Goal: Task Accomplishment & Management: Complete application form

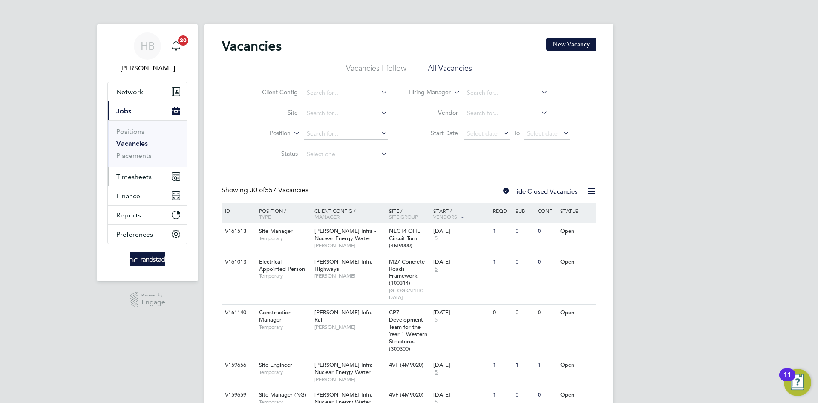
click at [140, 180] on span "Timesheets" at bounding box center [133, 177] width 35 height 8
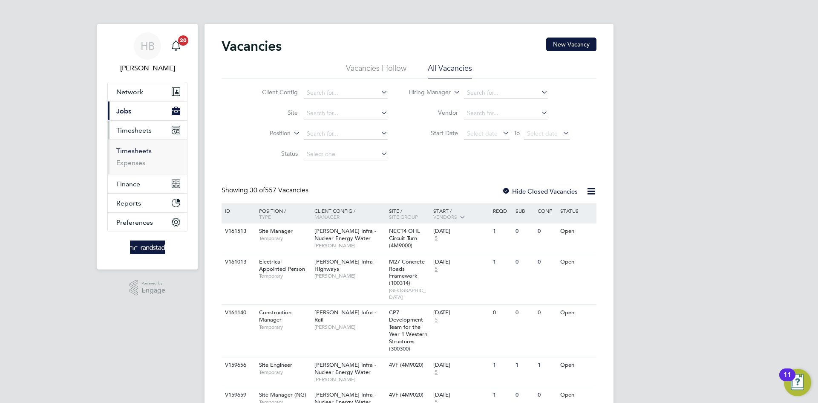
click at [135, 150] on link "Timesheets" at bounding box center [133, 151] width 35 height 8
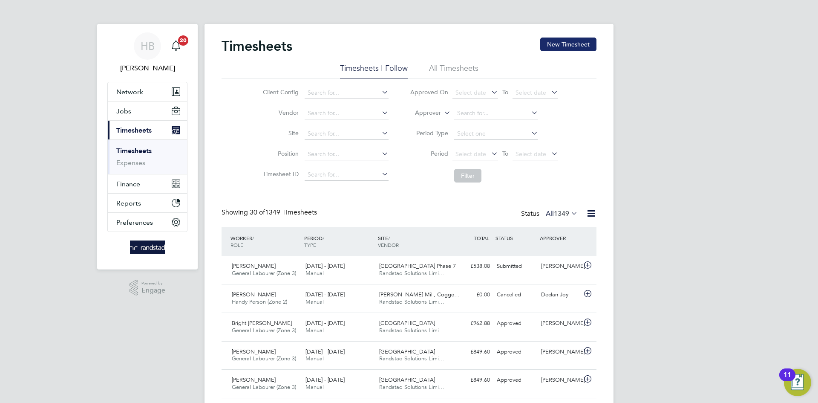
click at [570, 45] on button "New Timesheet" at bounding box center [568, 44] width 56 height 14
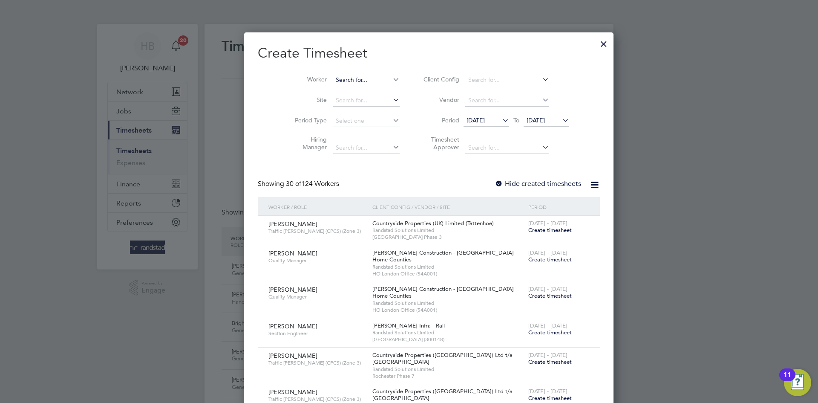
click at [333, 79] on input at bounding box center [366, 80] width 67 height 12
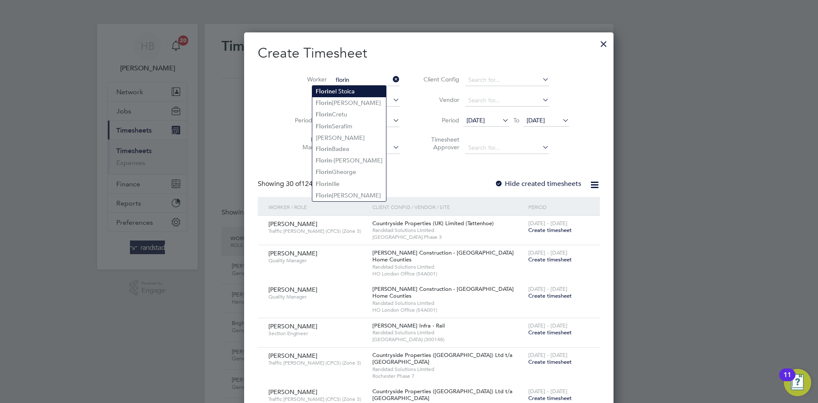
click at [344, 91] on li "Florin el Stoica" at bounding box center [349, 92] width 74 height 12
type input "[PERSON_NAME]"
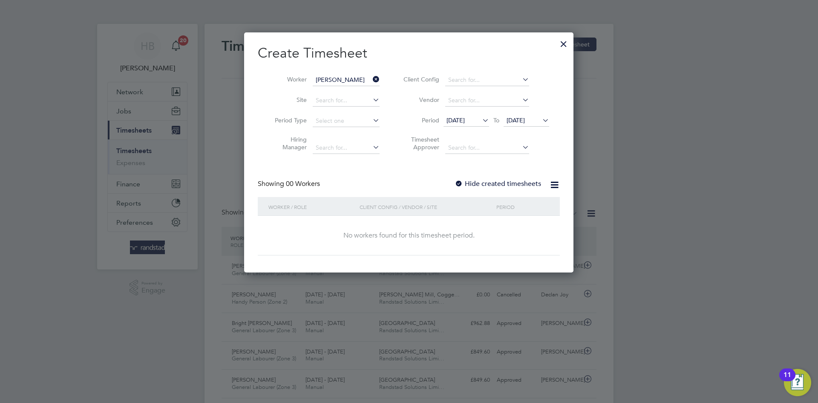
click at [538, 183] on label "Hide created timesheets" at bounding box center [498, 183] width 86 height 9
click at [466, 181] on label "Hide created timesheets" at bounding box center [498, 183] width 86 height 9
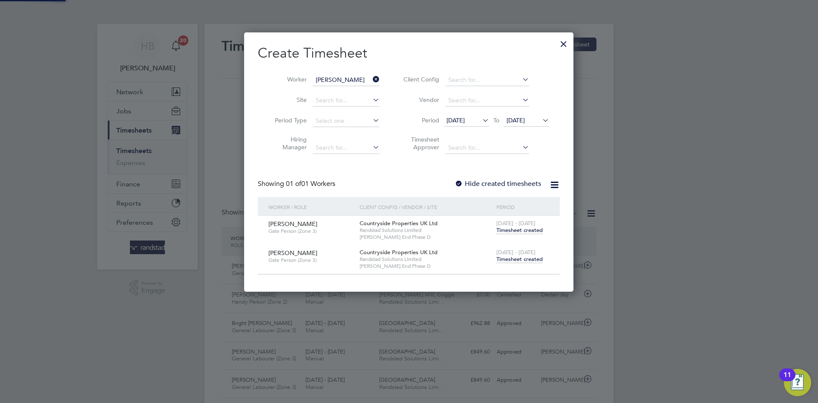
click at [466, 181] on label "Hide created timesheets" at bounding box center [498, 183] width 86 height 9
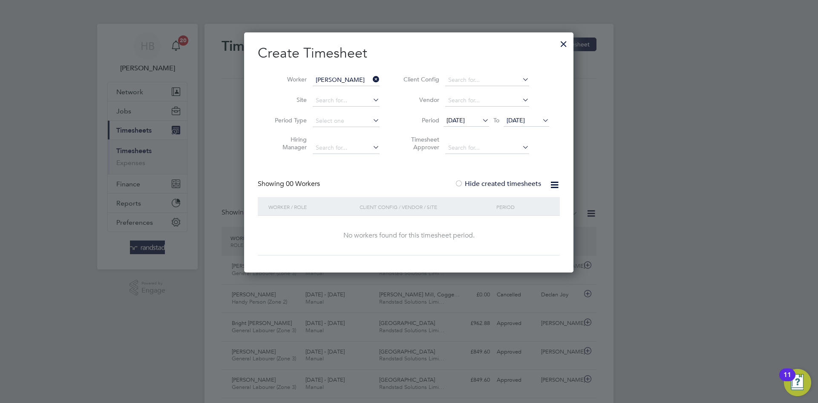
click at [514, 187] on label "Hide created timesheets" at bounding box center [498, 183] width 86 height 9
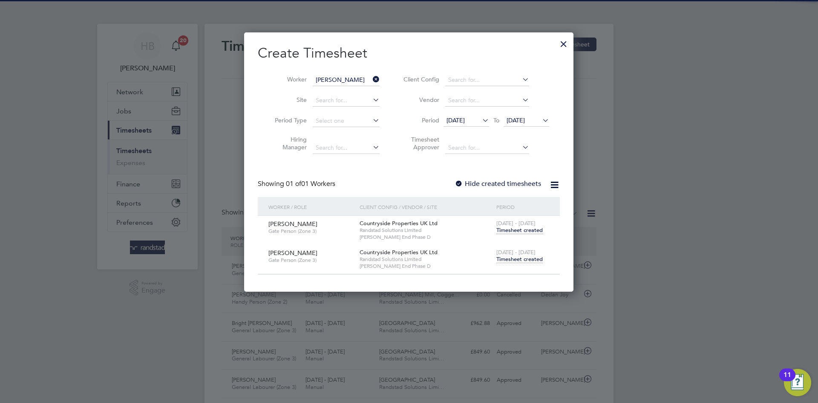
click at [521, 259] on span "Timesheet created" at bounding box center [519, 259] width 46 height 8
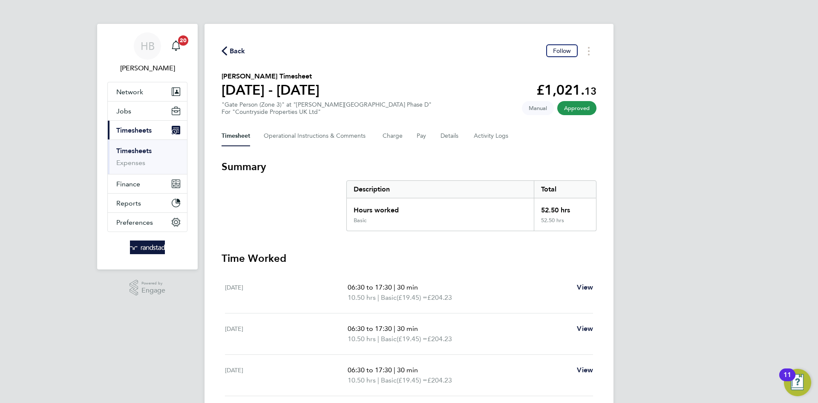
click at [225, 53] on icon "button" at bounding box center [225, 50] width 6 height 9
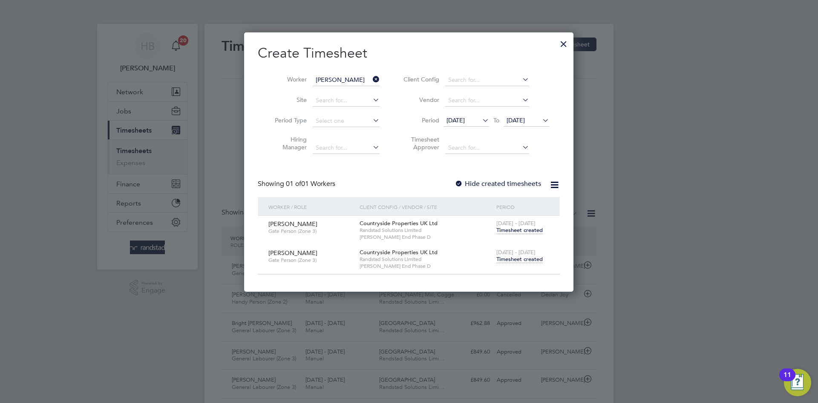
click at [371, 77] on icon at bounding box center [371, 79] width 0 height 12
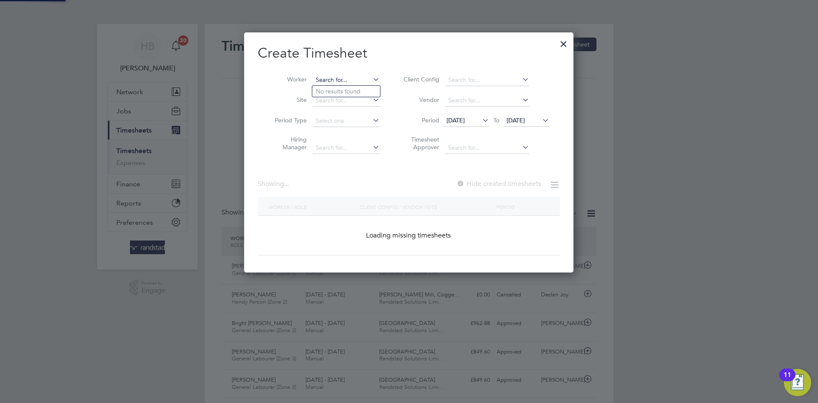
click at [356, 80] on input at bounding box center [346, 80] width 67 height 12
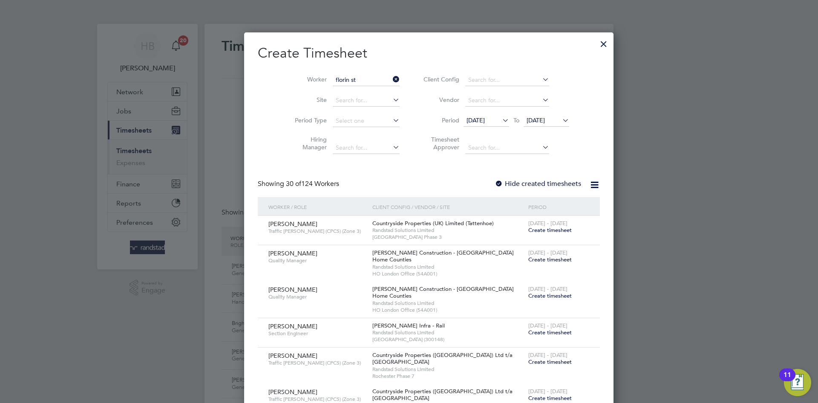
click at [354, 100] on li "Florin St oica" at bounding box center [346, 103] width 68 height 12
type input "[PERSON_NAME]"
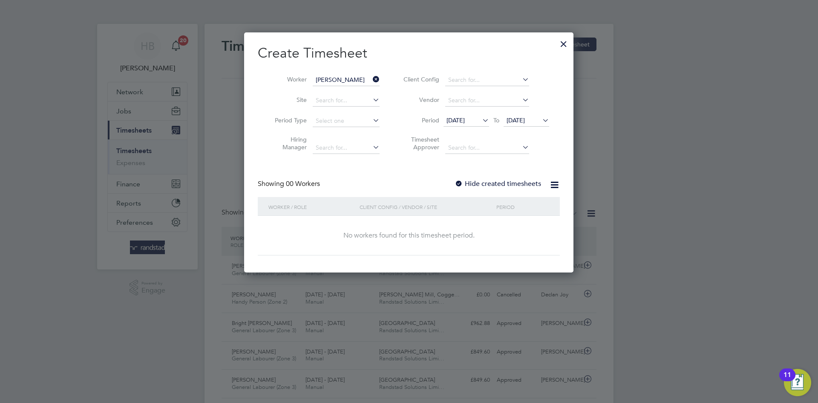
click at [474, 181] on label "Hide created timesheets" at bounding box center [498, 183] width 86 height 9
click at [477, 184] on label "Hide created timesheets" at bounding box center [498, 183] width 86 height 9
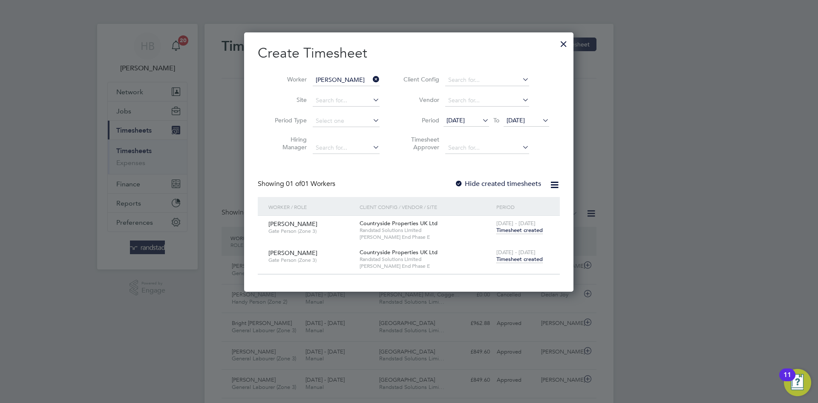
click at [516, 259] on span "Timesheet created" at bounding box center [519, 259] width 46 height 8
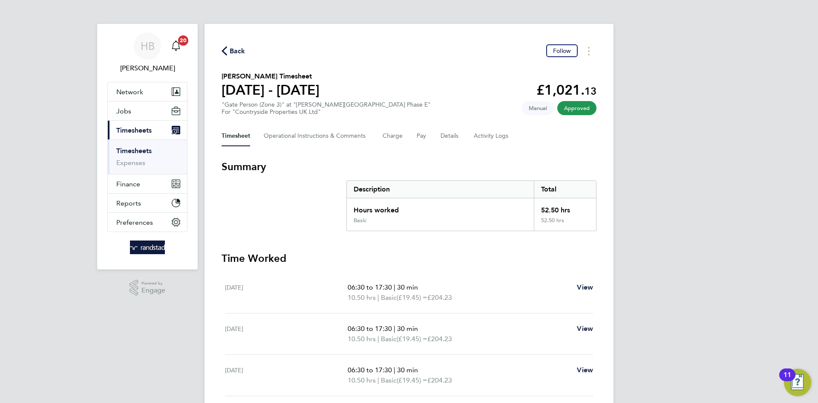
click at [237, 49] on span "Back" at bounding box center [238, 51] width 16 height 10
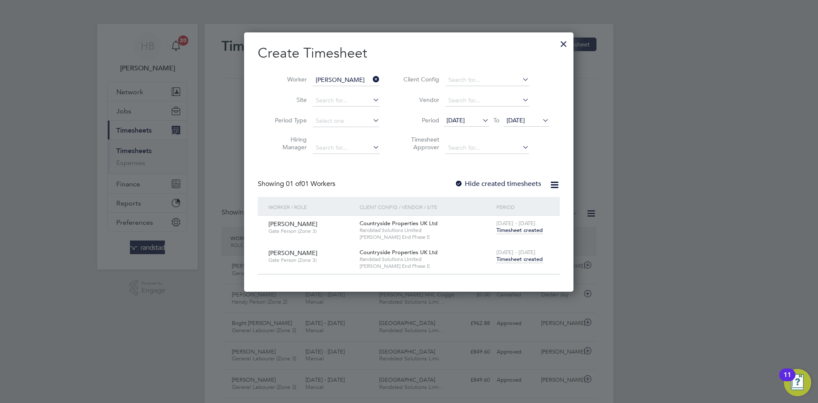
click at [371, 80] on icon at bounding box center [371, 79] width 0 height 12
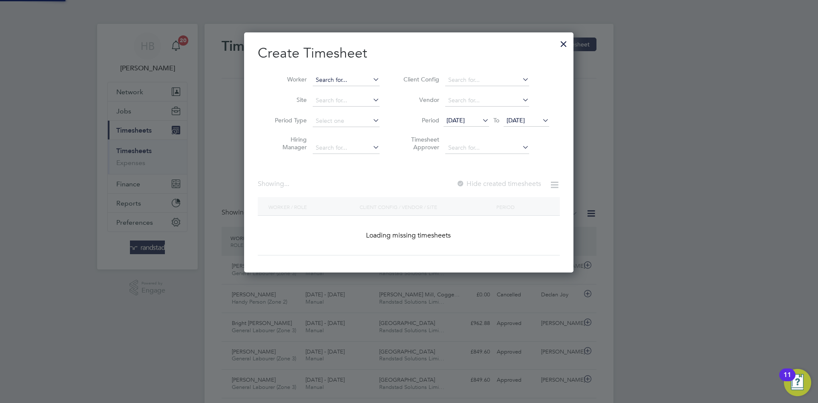
click at [354, 78] on input at bounding box center [346, 80] width 67 height 12
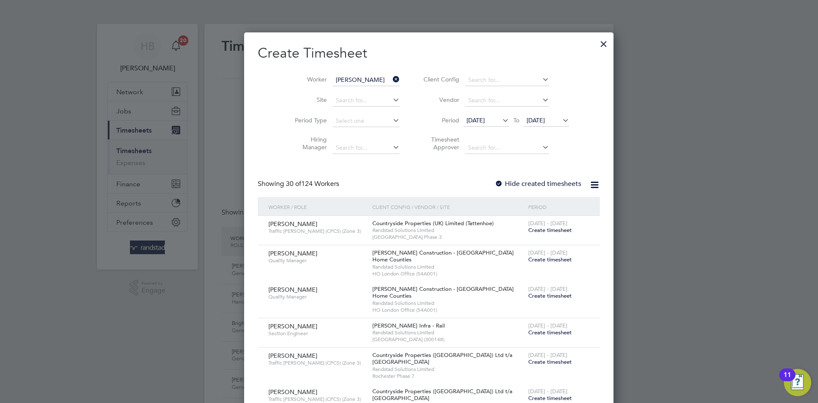
click at [358, 91] on li "[PERSON_NAME] ie" at bounding box center [350, 92] width 77 height 12
type input "[PERSON_NAME]"
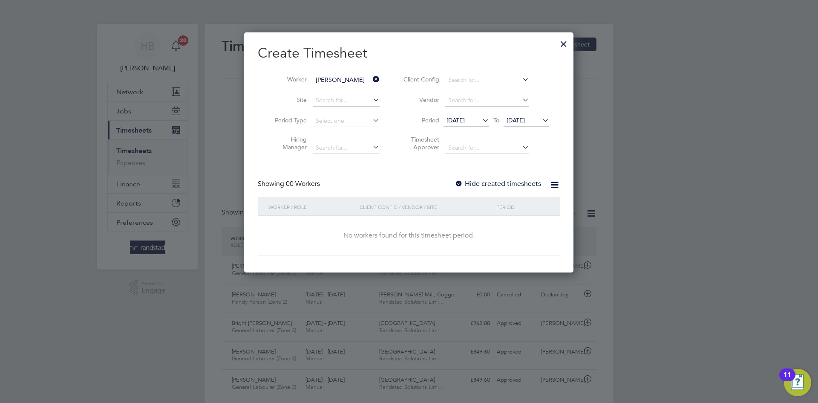
click at [461, 183] on div at bounding box center [459, 184] width 9 height 9
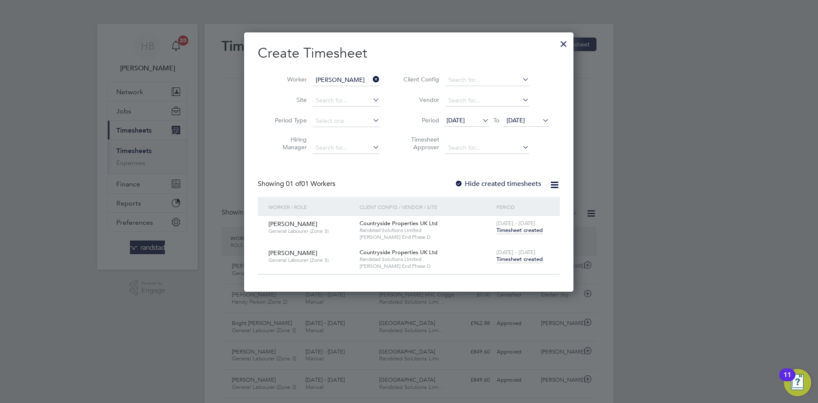
click at [519, 259] on span "Timesheet created" at bounding box center [519, 259] width 46 height 8
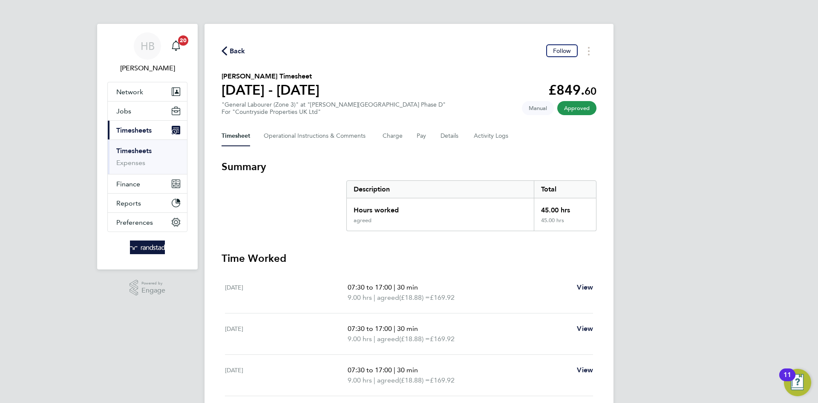
click at [136, 151] on link "Timesheets" at bounding box center [133, 151] width 35 height 8
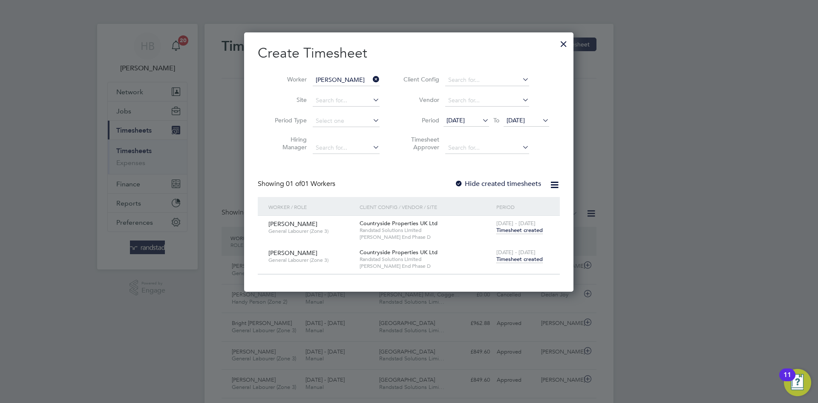
click at [371, 80] on icon at bounding box center [371, 79] width 0 height 12
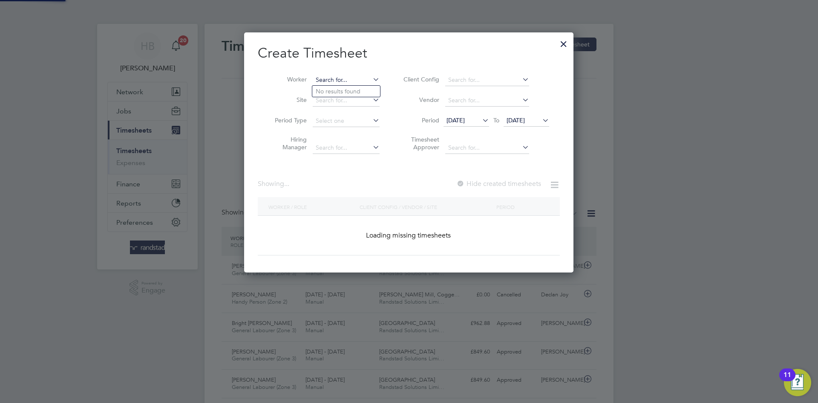
click at [353, 80] on input at bounding box center [346, 80] width 67 height 12
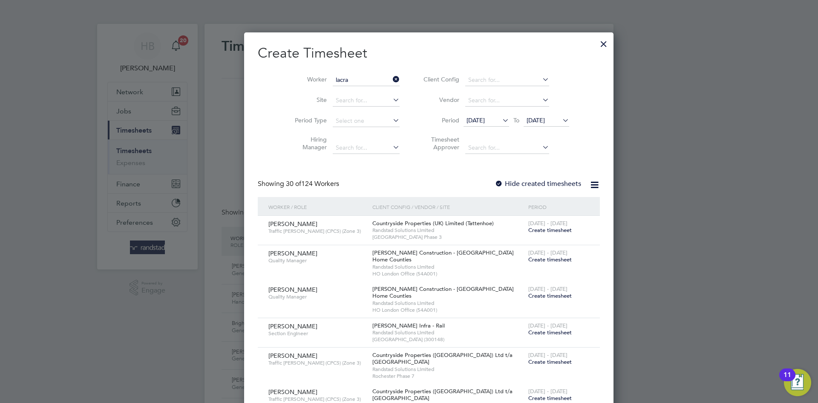
click at [361, 103] on li "Lacra [PERSON_NAME]" at bounding box center [347, 103] width 71 height 12
type input "[PERSON_NAME]"
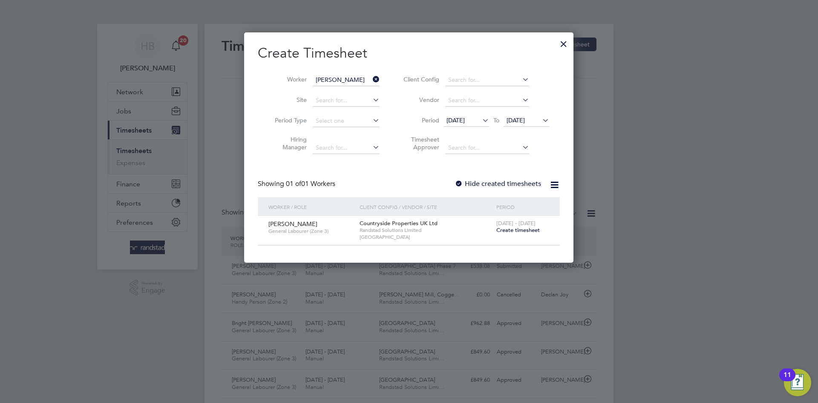
click at [526, 230] on span "Create timesheet" at bounding box center [517, 229] width 43 height 7
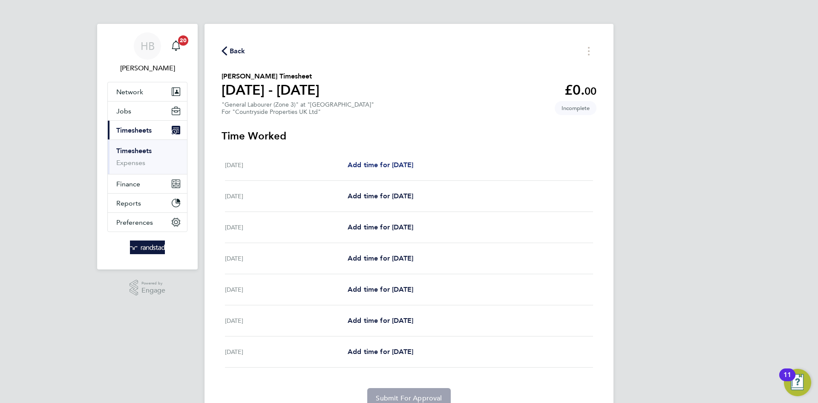
click at [400, 164] on span "Add time for [DATE]" at bounding box center [381, 165] width 66 height 8
select select "30"
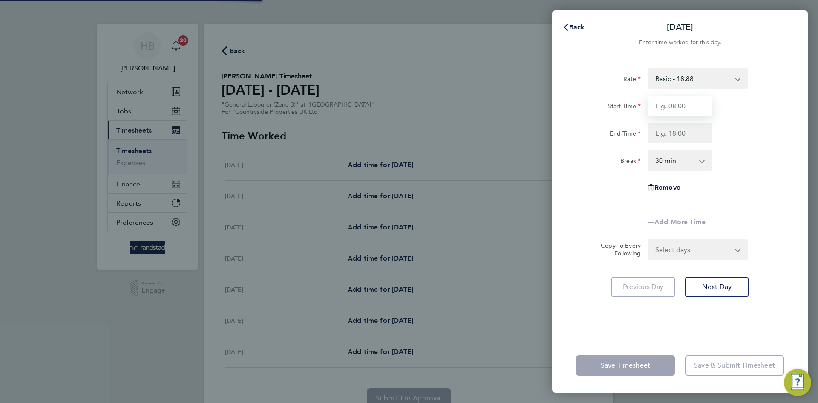
click at [677, 100] on input "Start Time" at bounding box center [680, 105] width 65 height 20
type input "07:30"
click at [682, 135] on input "End Time" at bounding box center [680, 133] width 65 height 20
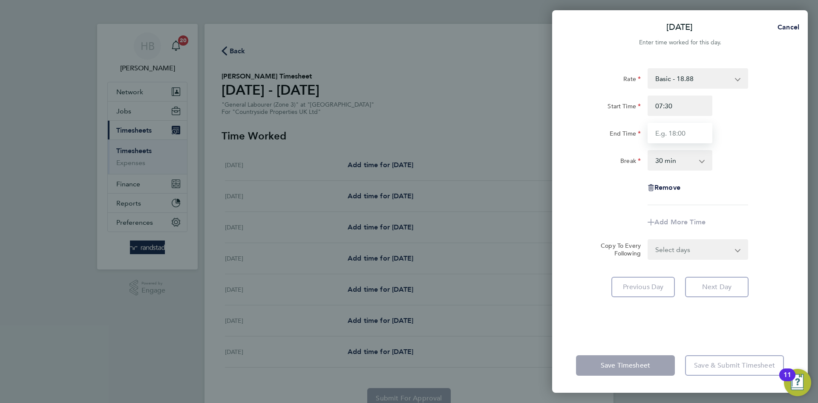
type input "17:00"
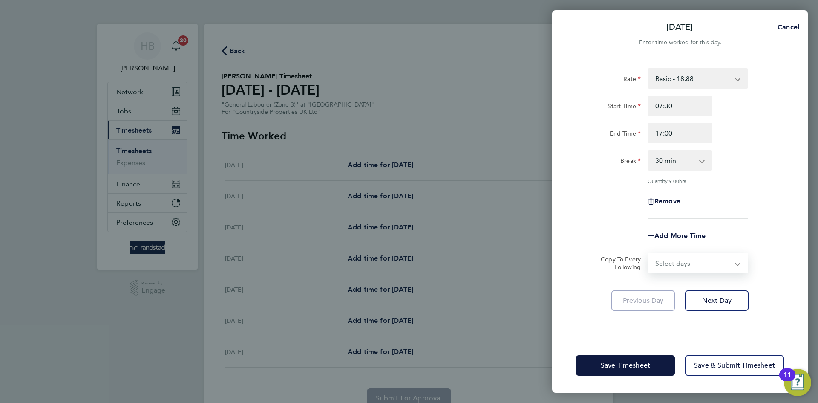
click at [690, 246] on form "Rate Basic - 18.88 Start Time 07:30 End Time 17:00 Break 0 min 15 min 30 min 45…" at bounding box center [680, 170] width 208 height 205
select select "WEEKDAY"
click at [648, 253] on select "Select days Day Weekday (Mon-Fri) Weekend (Sat-Sun) [DATE] [DATE] [DATE] [DATE]…" at bounding box center [692, 262] width 89 height 19
select select "[DATE]"
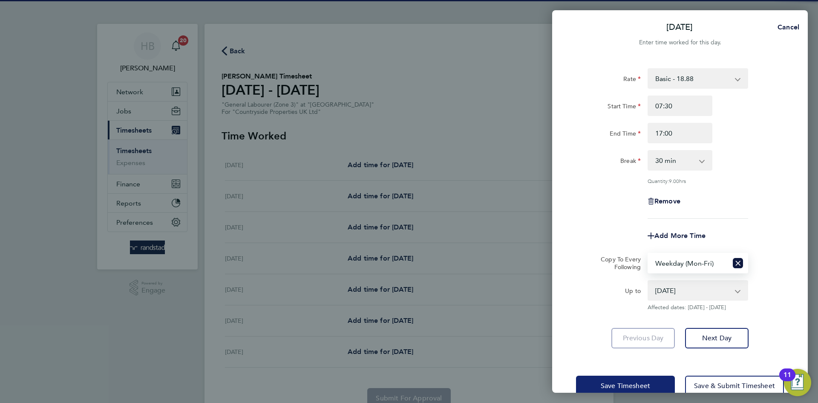
click at [642, 381] on span "Save Timesheet" at bounding box center [625, 385] width 49 height 9
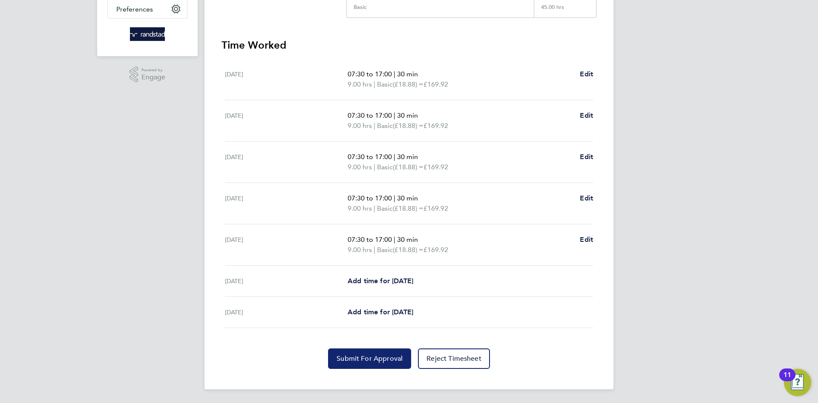
click at [375, 362] on span "Submit For Approval" at bounding box center [370, 358] width 66 height 9
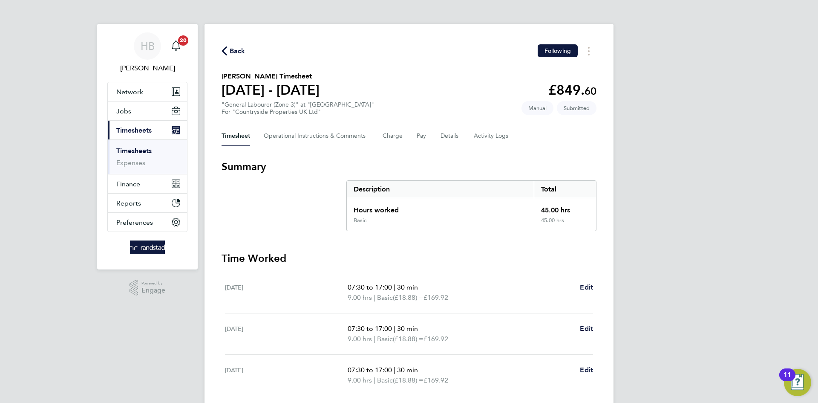
click at [141, 149] on link "Timesheets" at bounding box center [133, 151] width 35 height 8
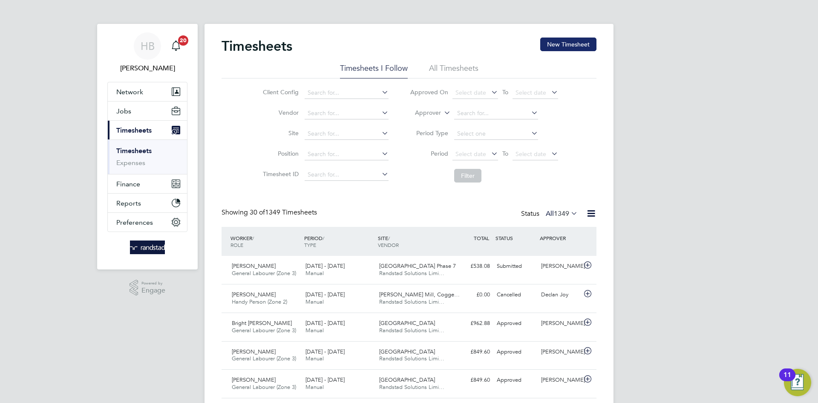
click at [576, 44] on button "New Timesheet" at bounding box center [568, 44] width 56 height 14
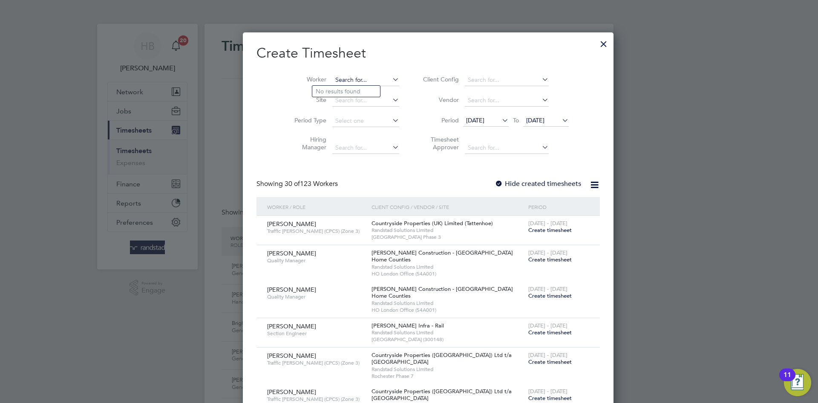
click at [333, 77] on input at bounding box center [365, 80] width 67 height 12
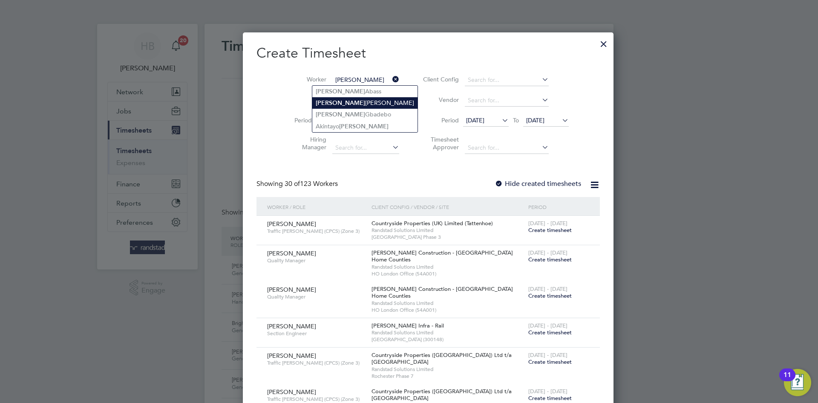
click at [341, 101] on li "[PERSON_NAME]" at bounding box center [364, 103] width 105 height 12
type input "[PERSON_NAME]"
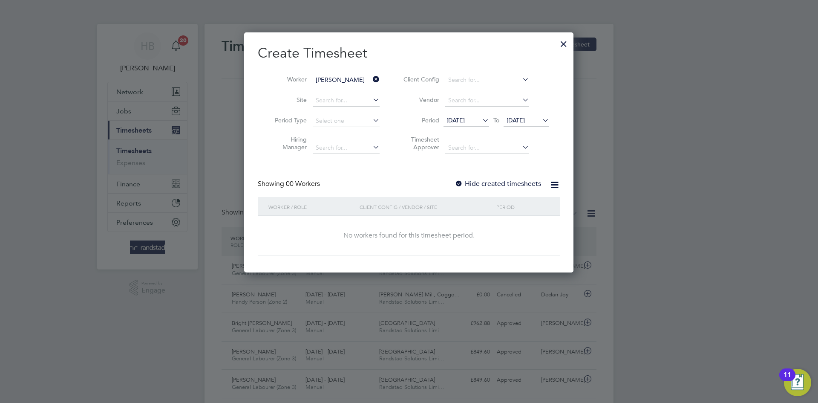
click at [464, 179] on label "Hide created timesheets" at bounding box center [498, 183] width 86 height 9
click at [499, 181] on label "Hide created timesheets" at bounding box center [498, 183] width 86 height 9
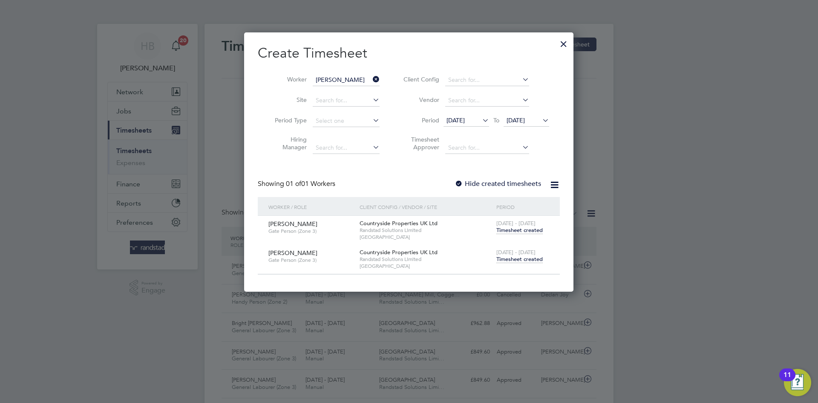
click at [516, 258] on span "Timesheet created" at bounding box center [519, 259] width 46 height 8
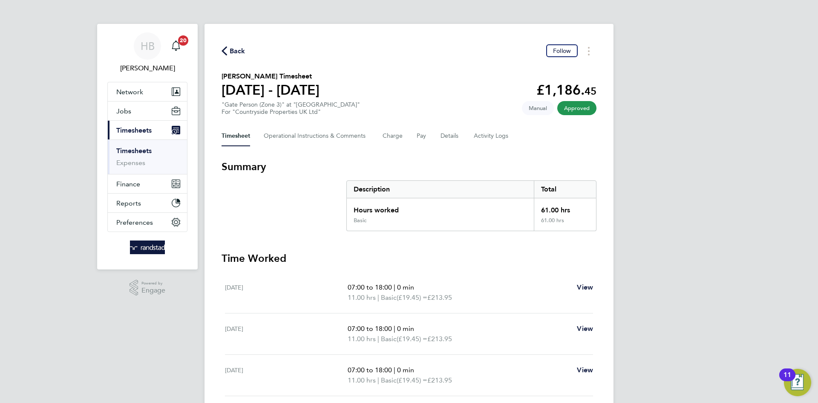
click at [136, 149] on link "Timesheets" at bounding box center [133, 151] width 35 height 8
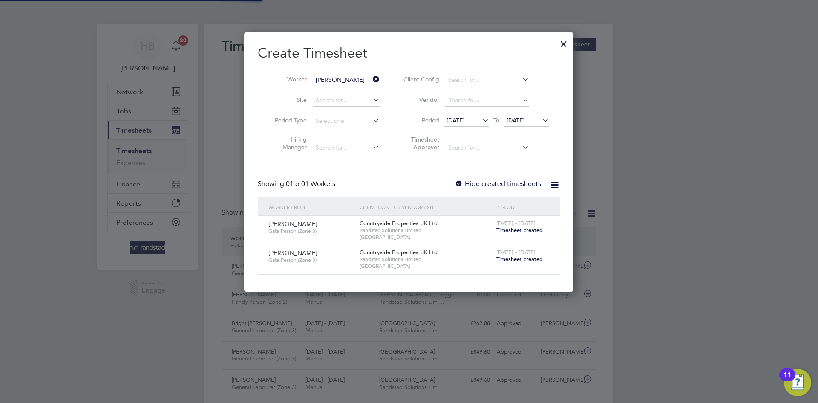
scroll to position [22, 74]
click at [371, 80] on icon at bounding box center [371, 79] width 0 height 12
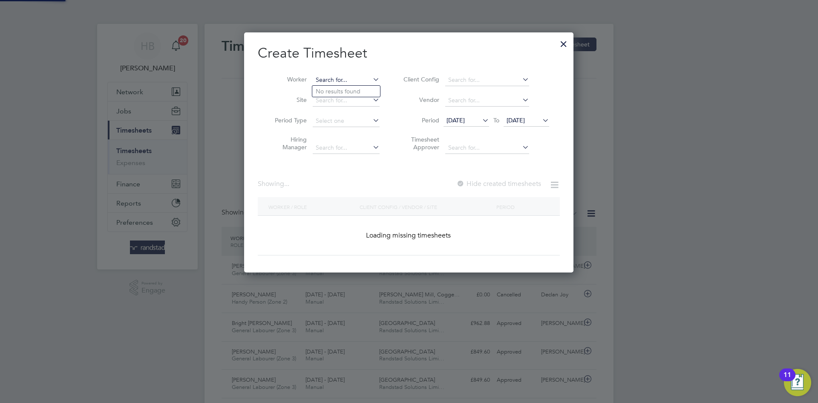
click at [340, 83] on input at bounding box center [346, 80] width 67 height 12
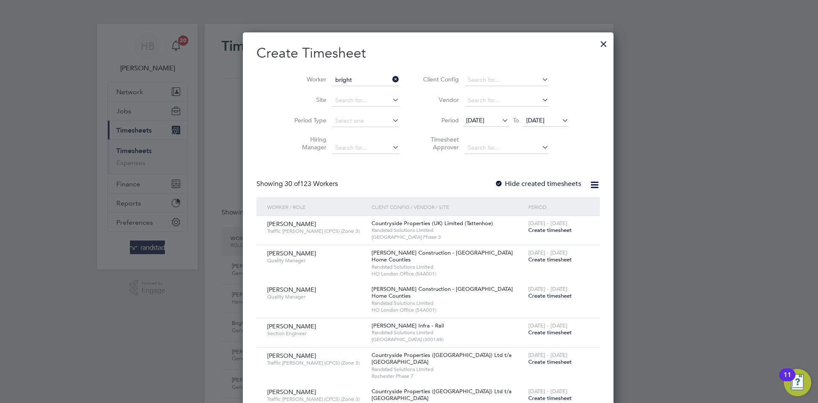
click at [351, 126] on li "Bright [PERSON_NAME]" at bounding box center [352, 127] width 80 height 12
type input "Bright [PERSON_NAME]"
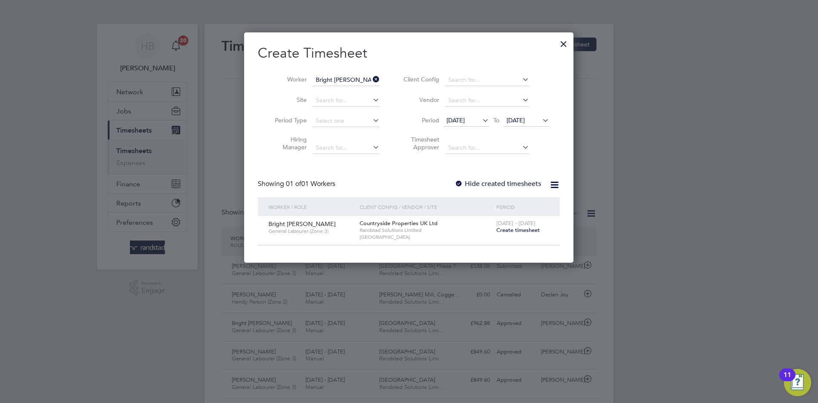
click at [531, 230] on span "Create timesheet" at bounding box center [517, 229] width 43 height 7
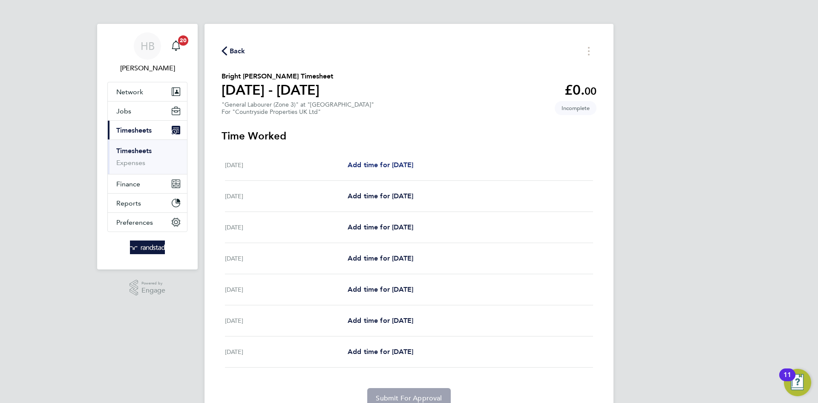
click at [383, 164] on span "Add time for [DATE]" at bounding box center [381, 165] width 66 height 8
select select "30"
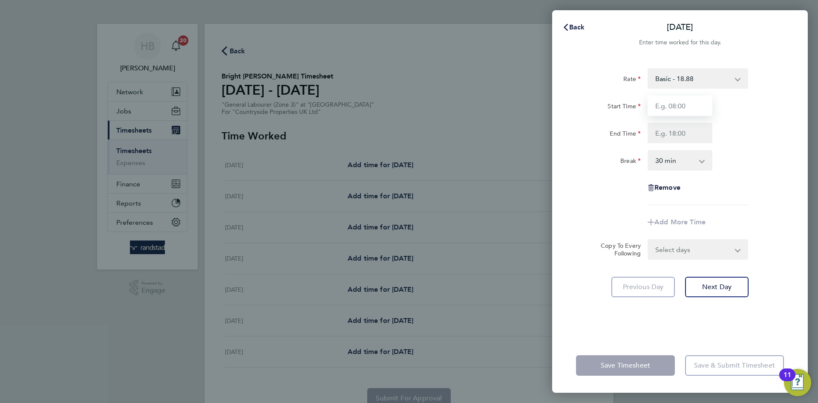
click at [690, 106] on input "Start Time" at bounding box center [680, 105] width 65 height 20
type input "07:30"
click at [693, 126] on input "End Time" at bounding box center [680, 133] width 65 height 20
type input "17:00"
click at [692, 253] on select "Select days Day Weekday (Mon-Fri) Weekend (Sat-Sun) [DATE] [DATE] [DATE] [DATE]…" at bounding box center [692, 249] width 89 height 19
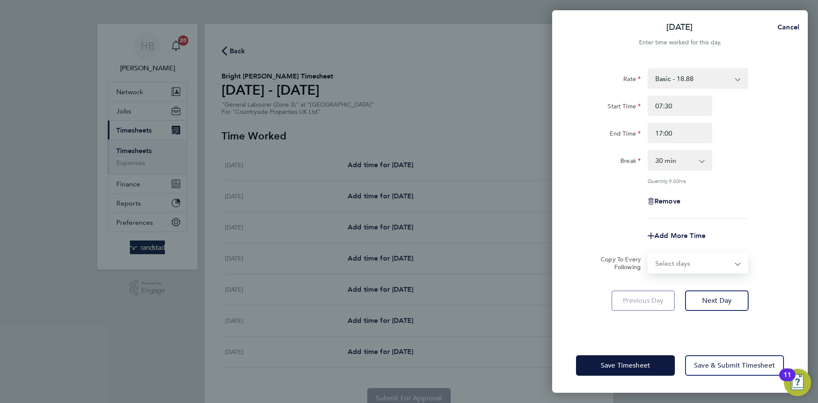
select select "WEEKDAY"
click at [648, 253] on select "Select days Day Weekday (Mon-Fri) Weekend (Sat-Sun) [DATE] [DATE] [DATE] [DATE]…" at bounding box center [692, 262] width 89 height 19
select select "[DATE]"
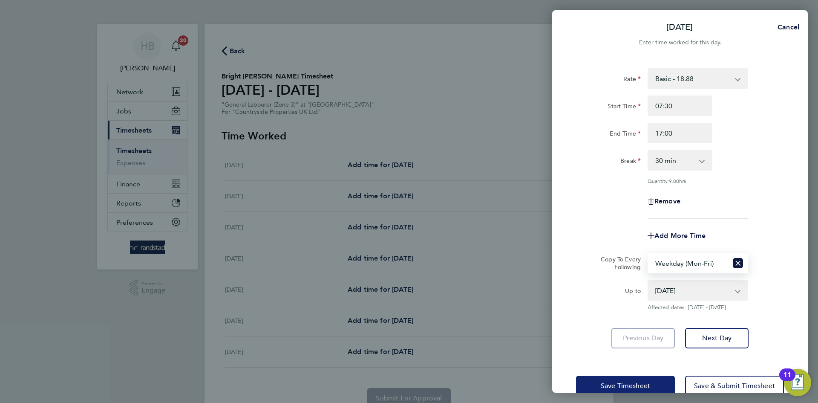
click at [630, 381] on span "Save Timesheet" at bounding box center [625, 385] width 49 height 9
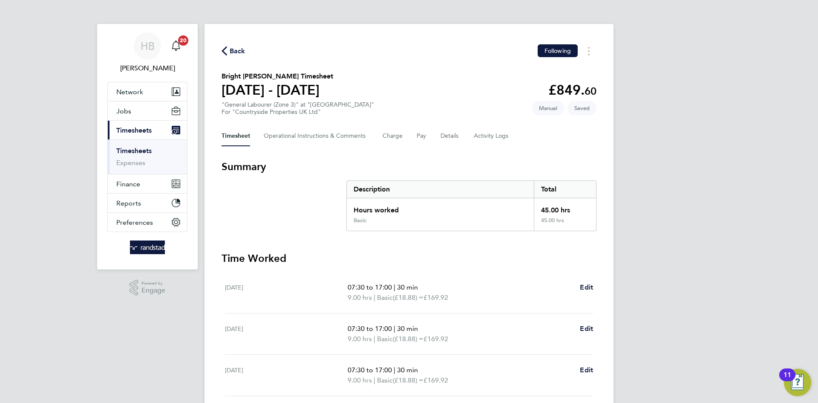
click at [130, 151] on link "Timesheets" at bounding box center [133, 151] width 35 height 8
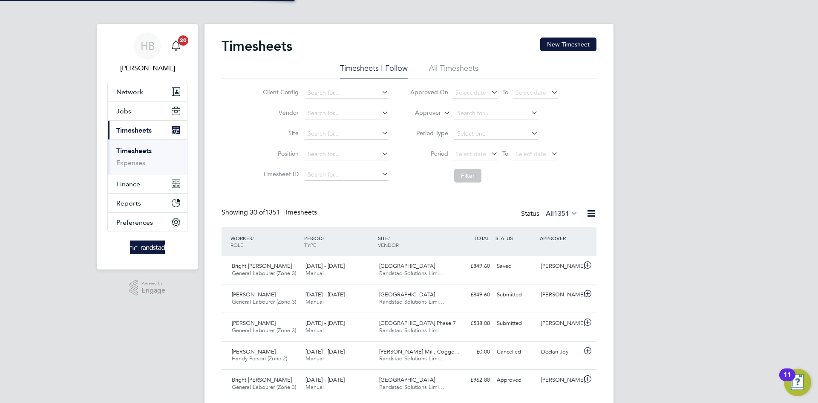
scroll to position [22, 74]
click at [274, 265] on div "Bright [PERSON_NAME] General Labourer (Zone 3) [DATE] - [DATE]" at bounding box center [265, 269] width 74 height 21
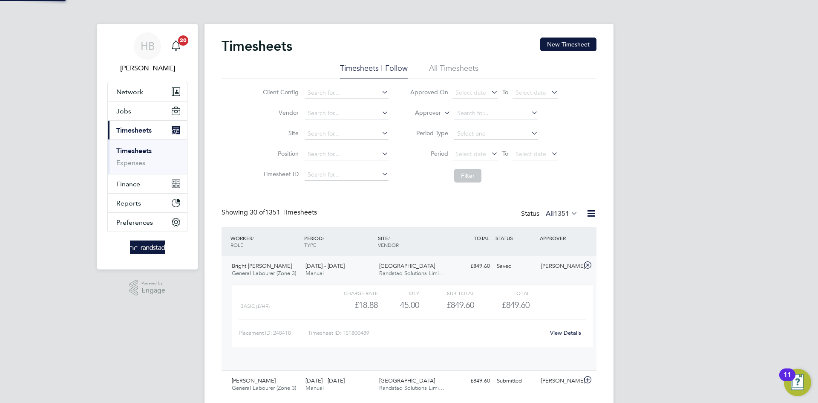
scroll to position [14, 83]
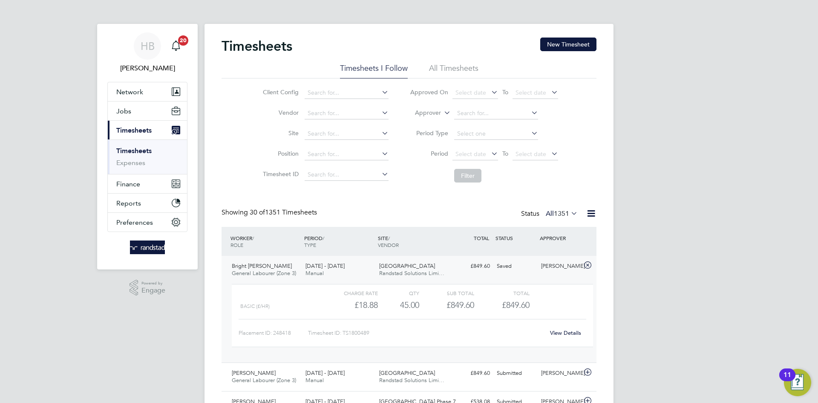
click at [569, 331] on link "View Details" at bounding box center [565, 332] width 31 height 7
